Goal: Communication & Community: Share content

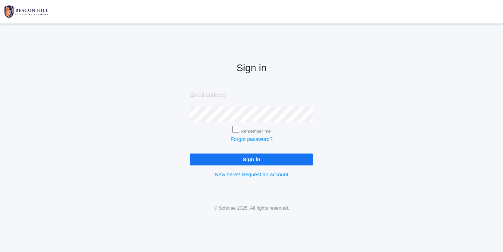
click at [205, 96] on input "email" at bounding box center [251, 95] width 123 height 16
type input "[EMAIL_ADDRESS][DOMAIN_NAME]"
click at [190, 154] on input "Sign in" at bounding box center [251, 160] width 123 height 12
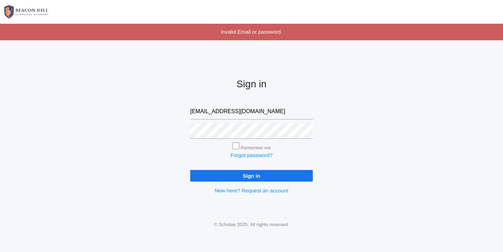
click at [241, 177] on input "Sign in" at bounding box center [251, 176] width 123 height 12
click at [221, 175] on input "Sign in" at bounding box center [251, 176] width 123 height 12
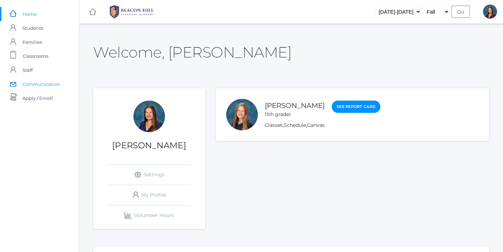
click at [40, 84] on span "Communication" at bounding box center [41, 84] width 38 height 14
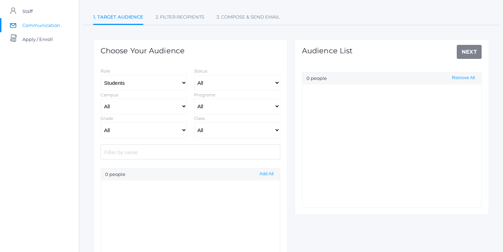
select select "Enrolled"
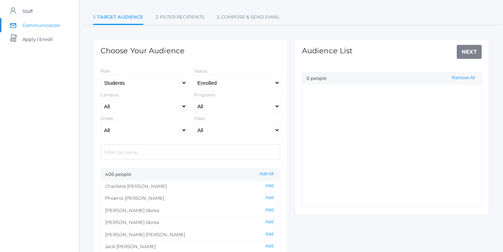
scroll to position [59, 0]
click at [185, 131] on select "All Grammar - Kindergarten - 1st Grade - 2nd Grade - 3rd Grade - 4th Grade - 5t…" at bounding box center [144, 130] width 87 height 16
select select "3"
click at [101, 122] on select "All Grammar - Kindergarten - 1st Grade - 2nd Grade - 3rd Grade - 4th Grade - 5t…" at bounding box center [144, 130] width 87 height 16
click at [277, 129] on select "All 01LA - First Grade Barber 01LA - First Grade Watson 02LA - Second Grade Bal…" at bounding box center [237, 130] width 87 height 16
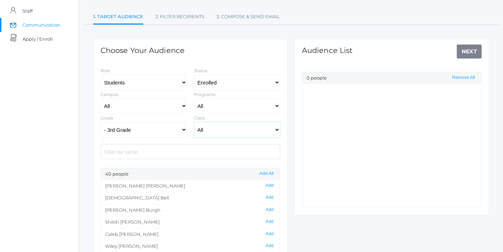
select select "2028"
click at [194, 122] on select "All 01LA - First Grade Barber 01LA - First Grade Watson 02LA - Second Grade Bal…" at bounding box center [237, 130] width 87 height 16
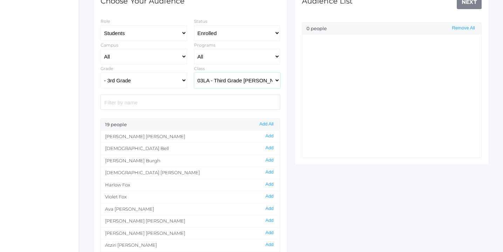
scroll to position [110, 0]
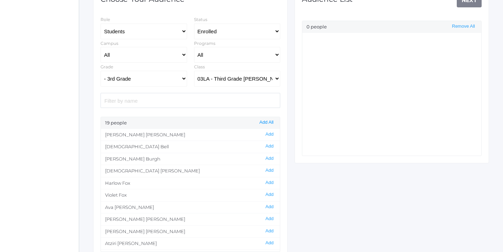
click at [266, 121] on button "Add All" at bounding box center [267, 123] width 18 height 6
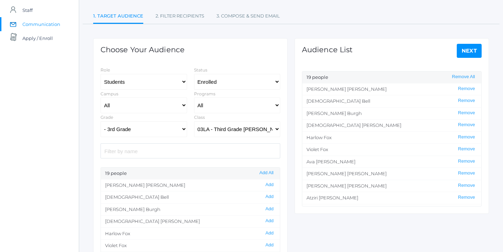
scroll to position [56, 0]
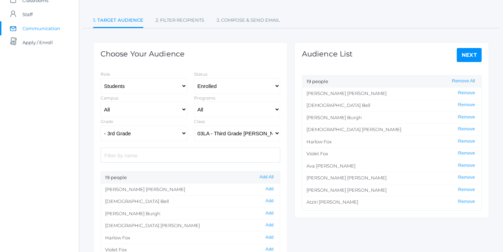
click at [473, 56] on link "Next" at bounding box center [469, 55] width 25 height 14
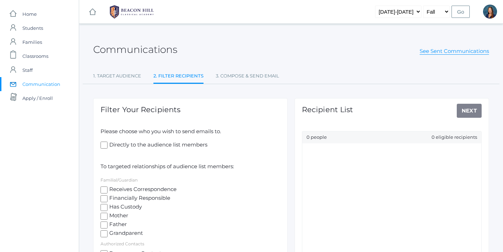
click at [104, 190] on input "Receives Correspondence" at bounding box center [104, 189] width 7 height 7
checkbox input "true"
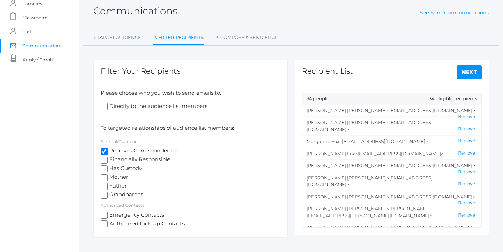
scroll to position [39, 0]
